Goal: Find specific page/section: Find specific page/section

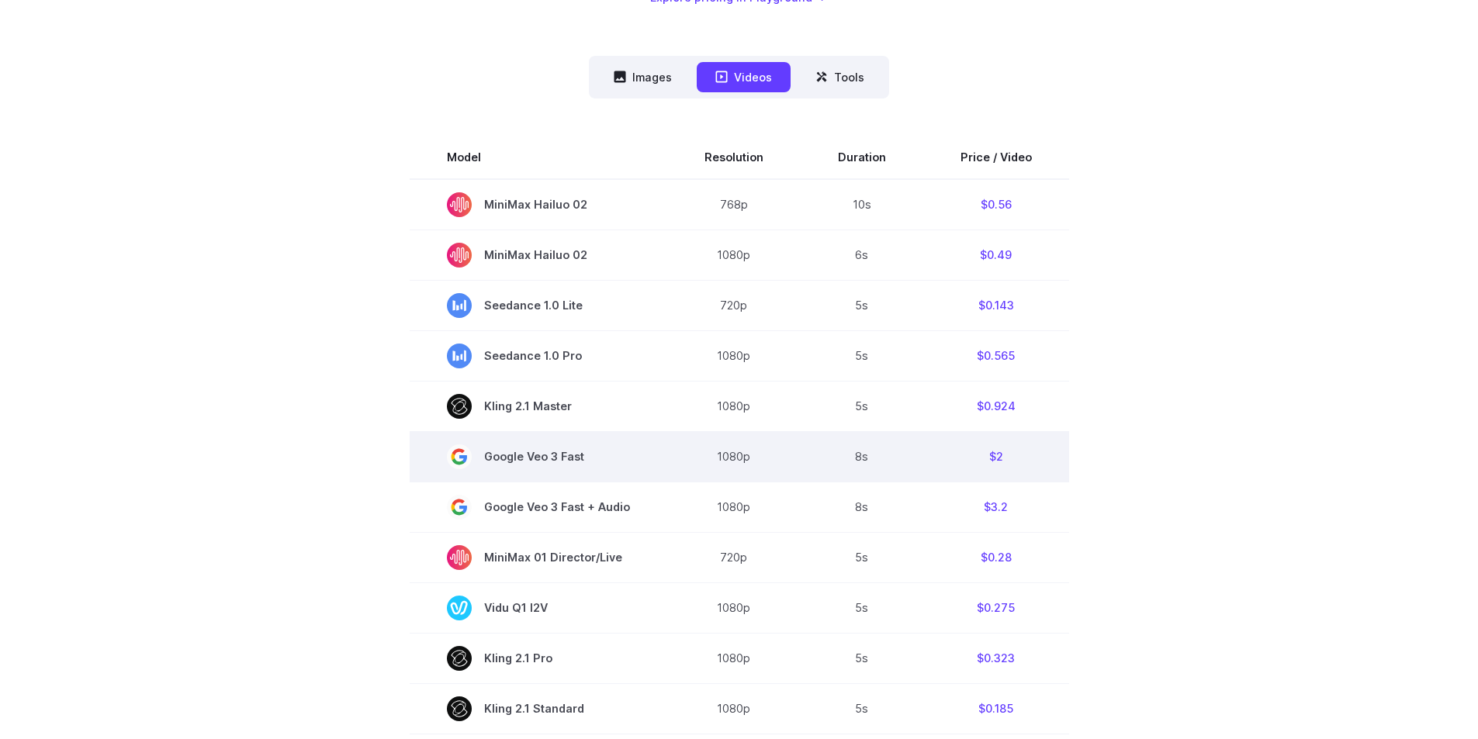
scroll to position [388, 0]
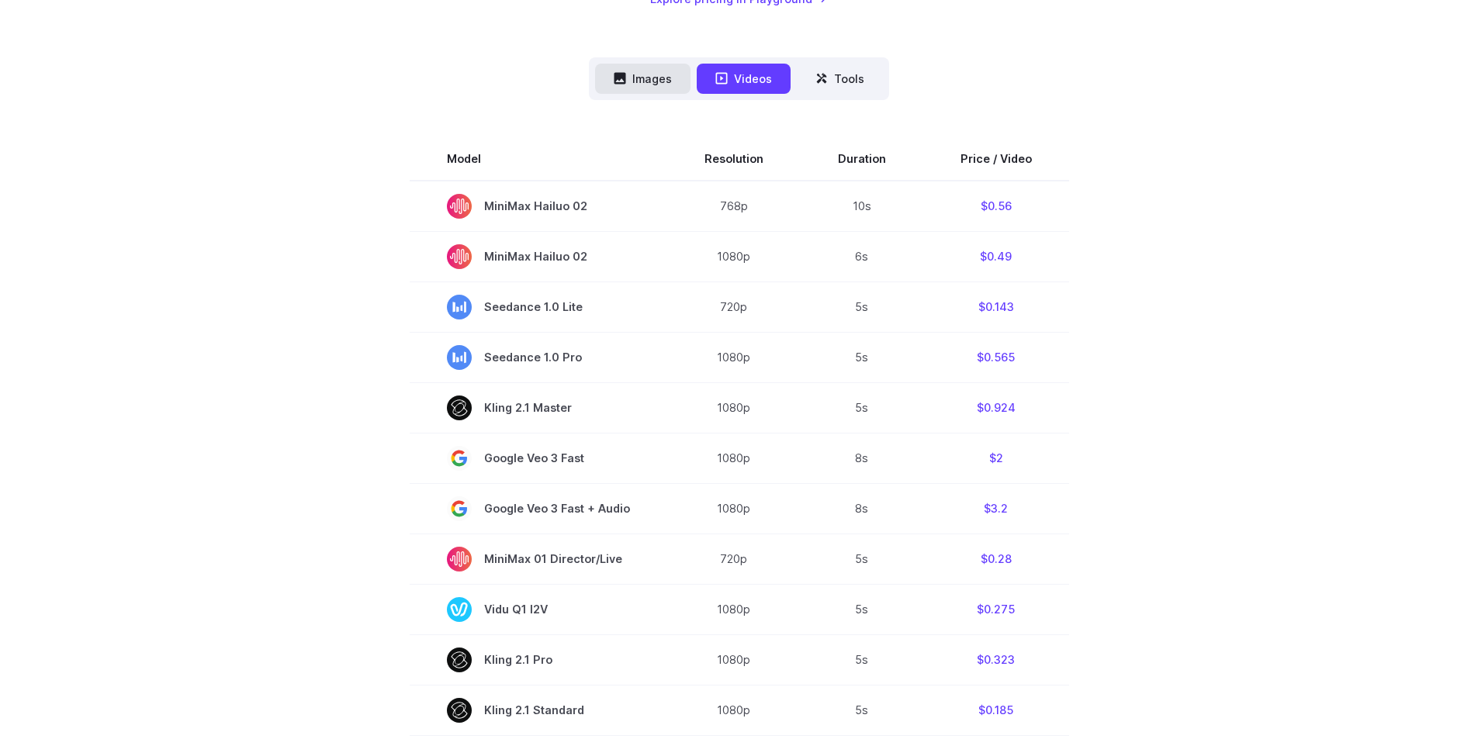
click at [661, 85] on button "Images" at bounding box center [642, 79] width 95 height 30
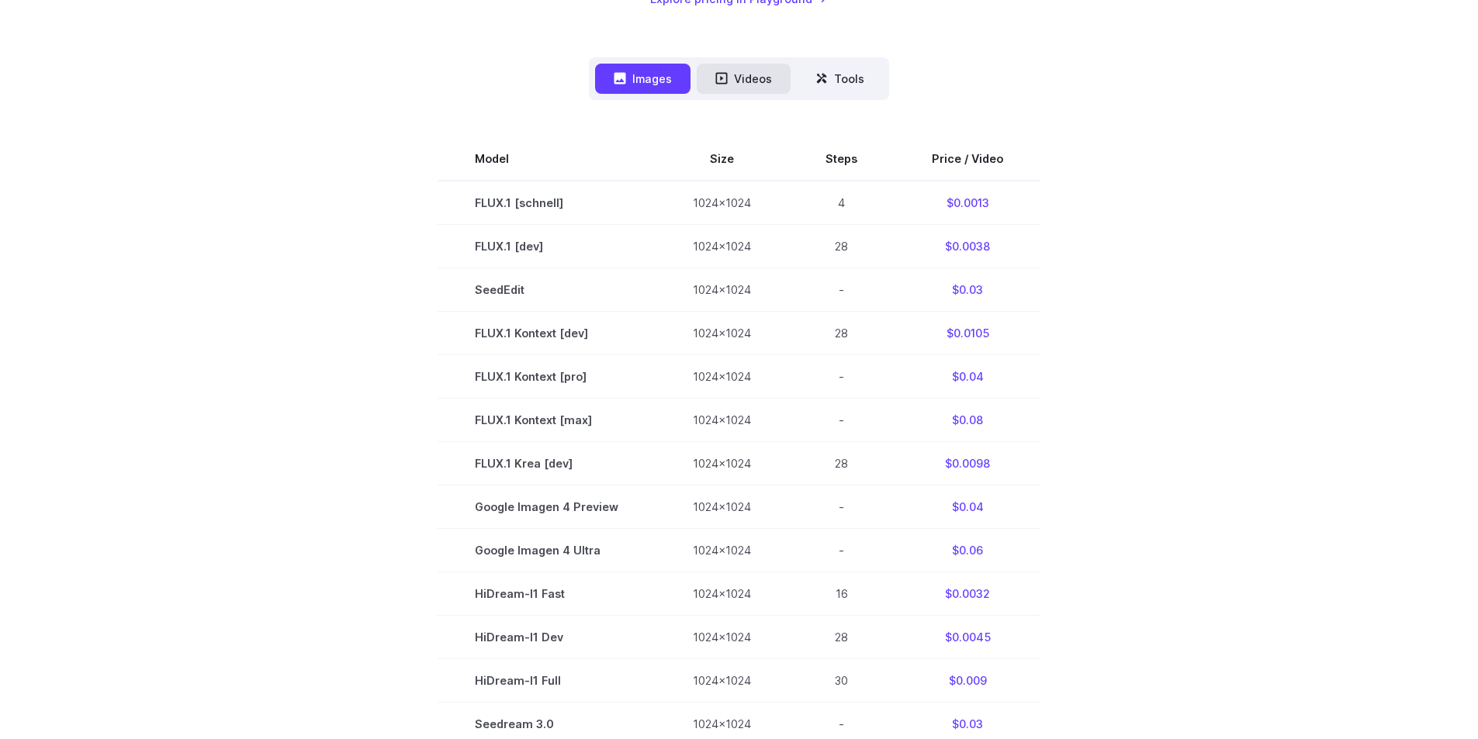
click at [742, 81] on button "Videos" at bounding box center [744, 79] width 94 height 30
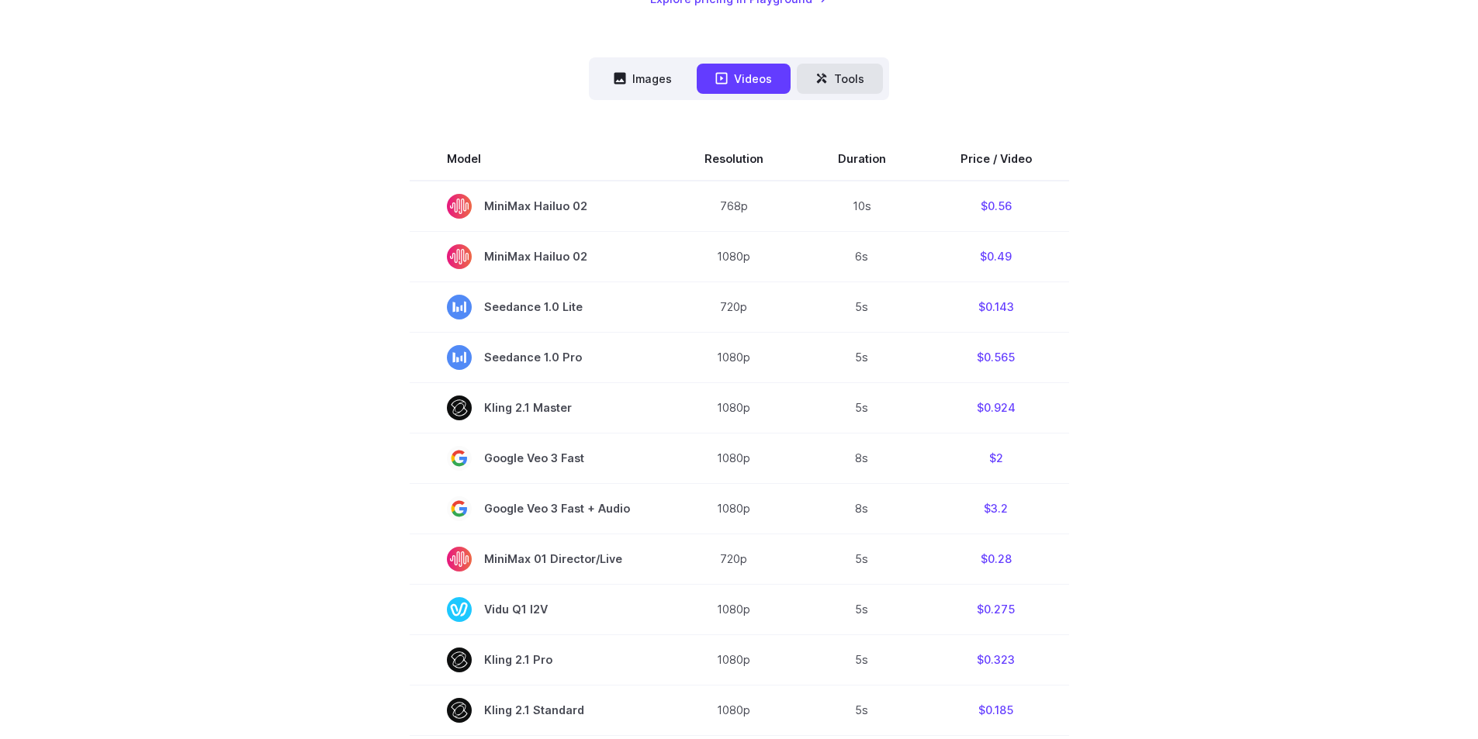
click at [854, 87] on button "Tools" at bounding box center [840, 79] width 86 height 30
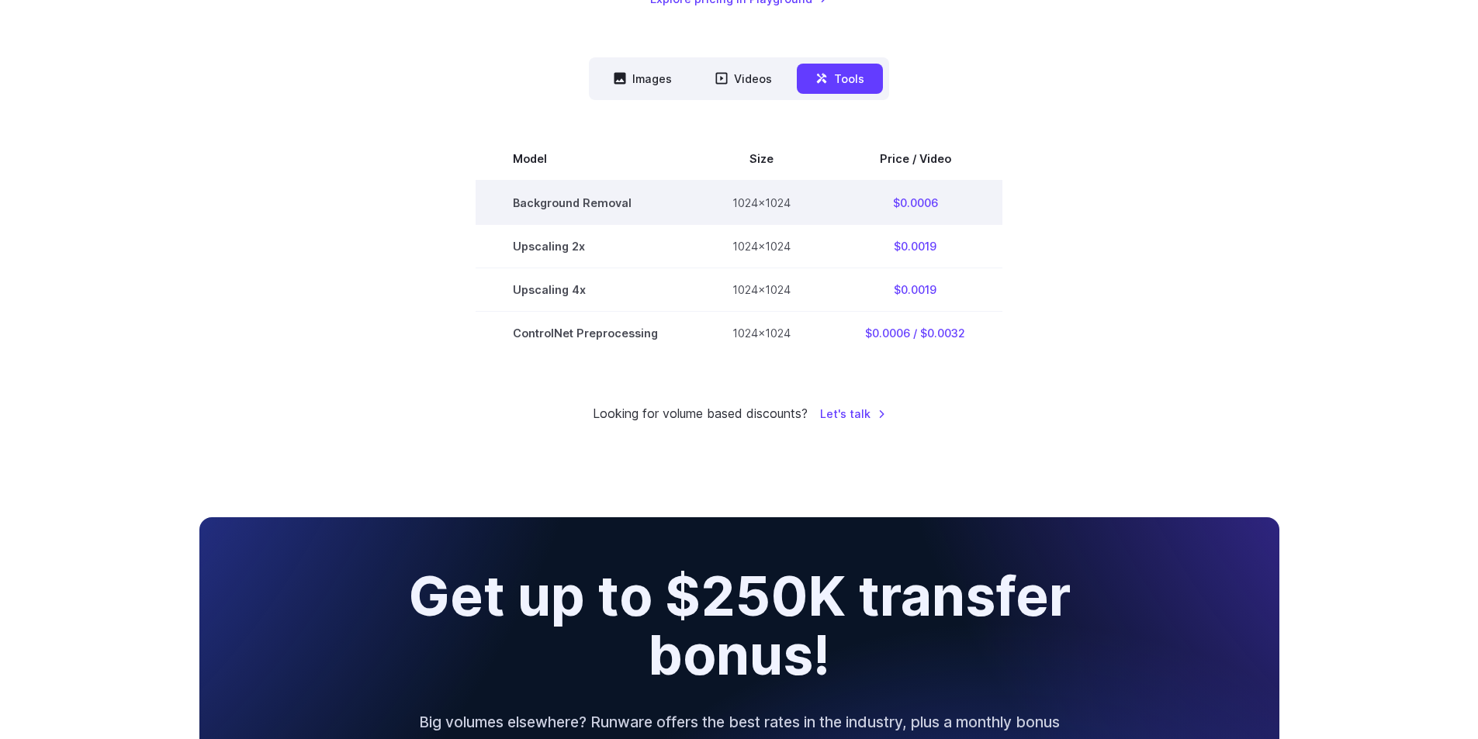
click at [587, 211] on td "Background Removal" at bounding box center [586, 203] width 220 height 44
